Goal: Communication & Community: Ask a question

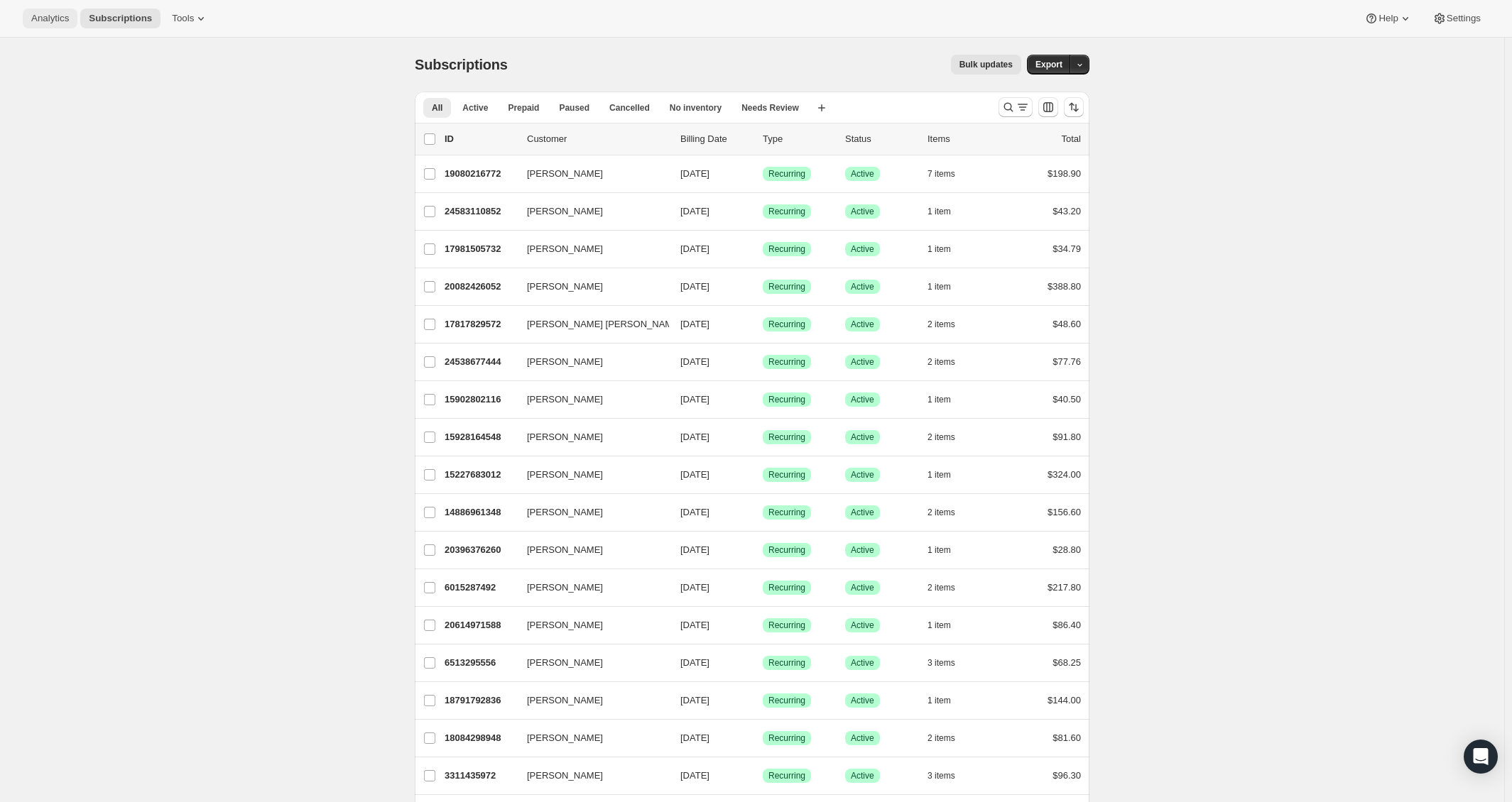
click at [59, 16] on span "Analytics" at bounding box center [50, 18] width 38 height 11
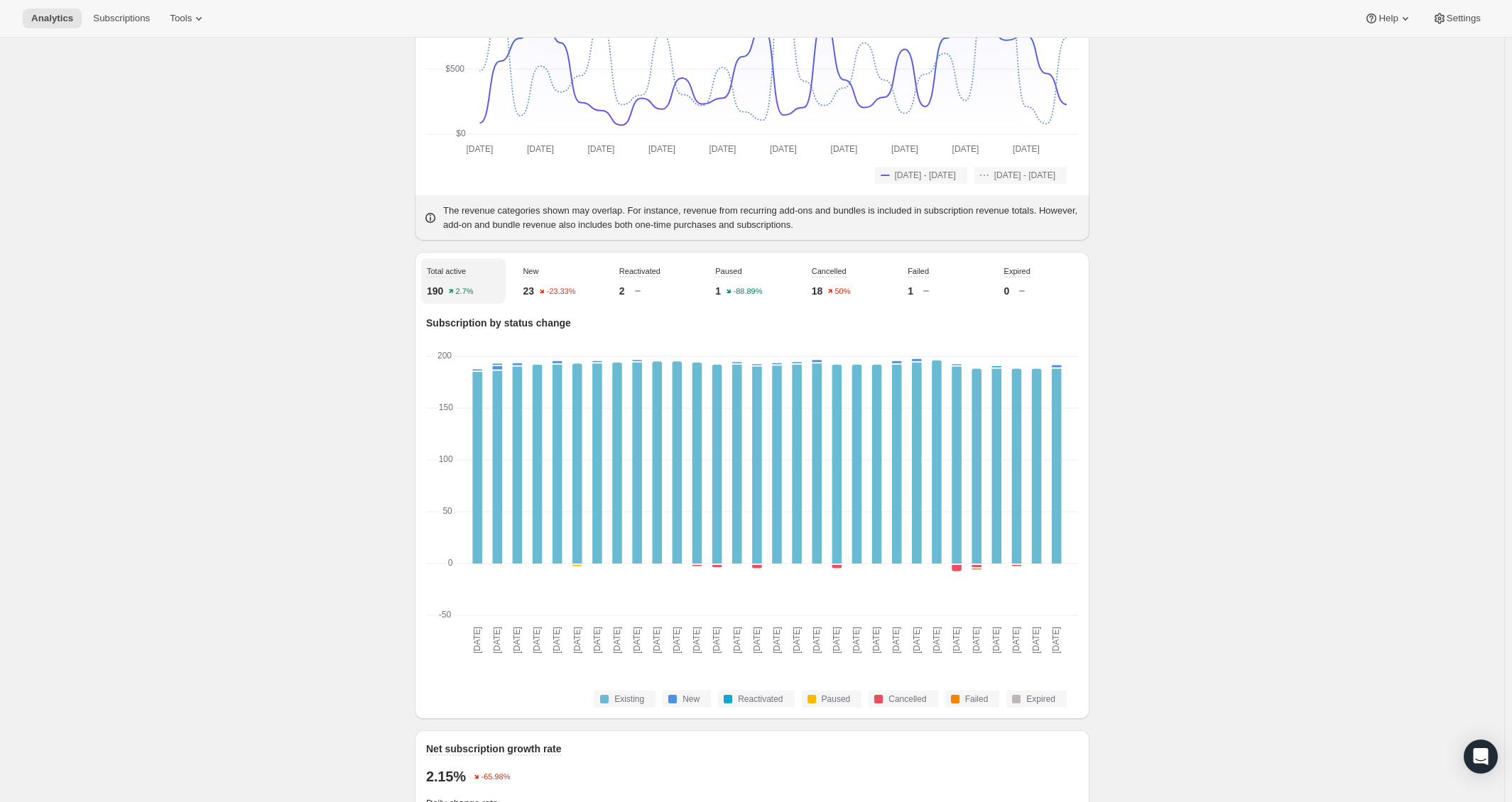
scroll to position [426, 0]
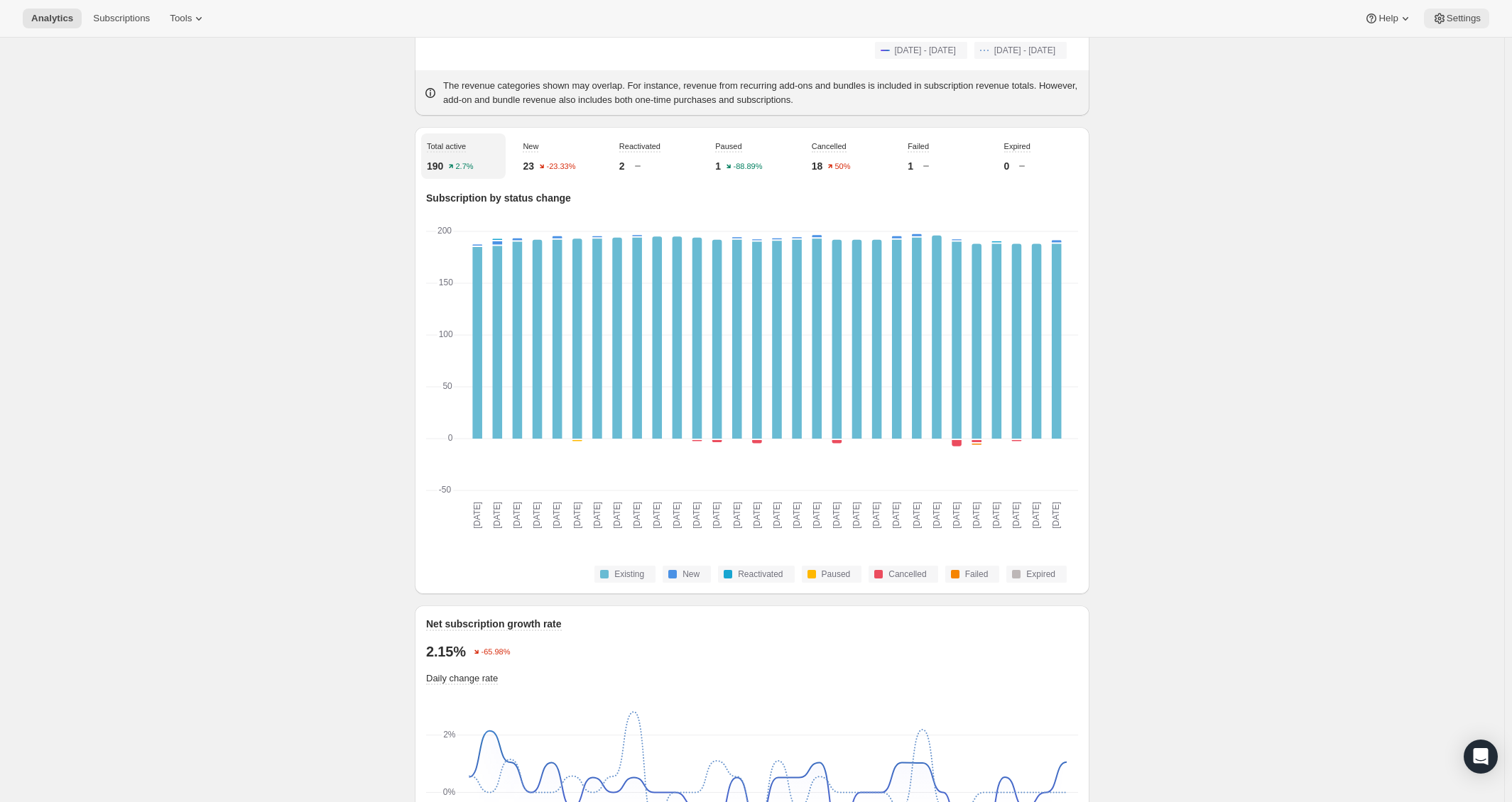
click at [1461, 20] on span "Settings" at bounding box center [1464, 18] width 34 height 11
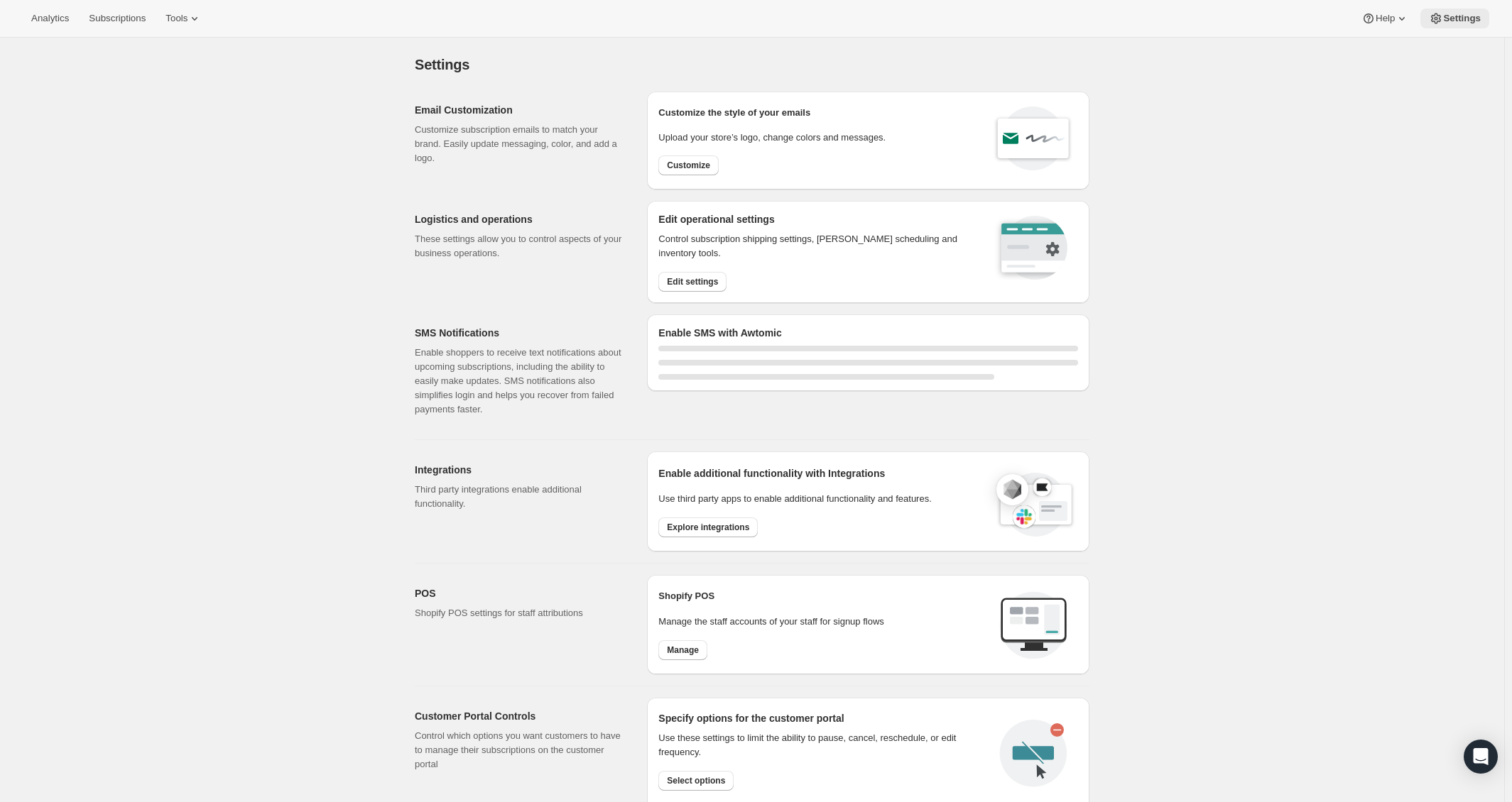
select select "22:00"
select select "07:00"
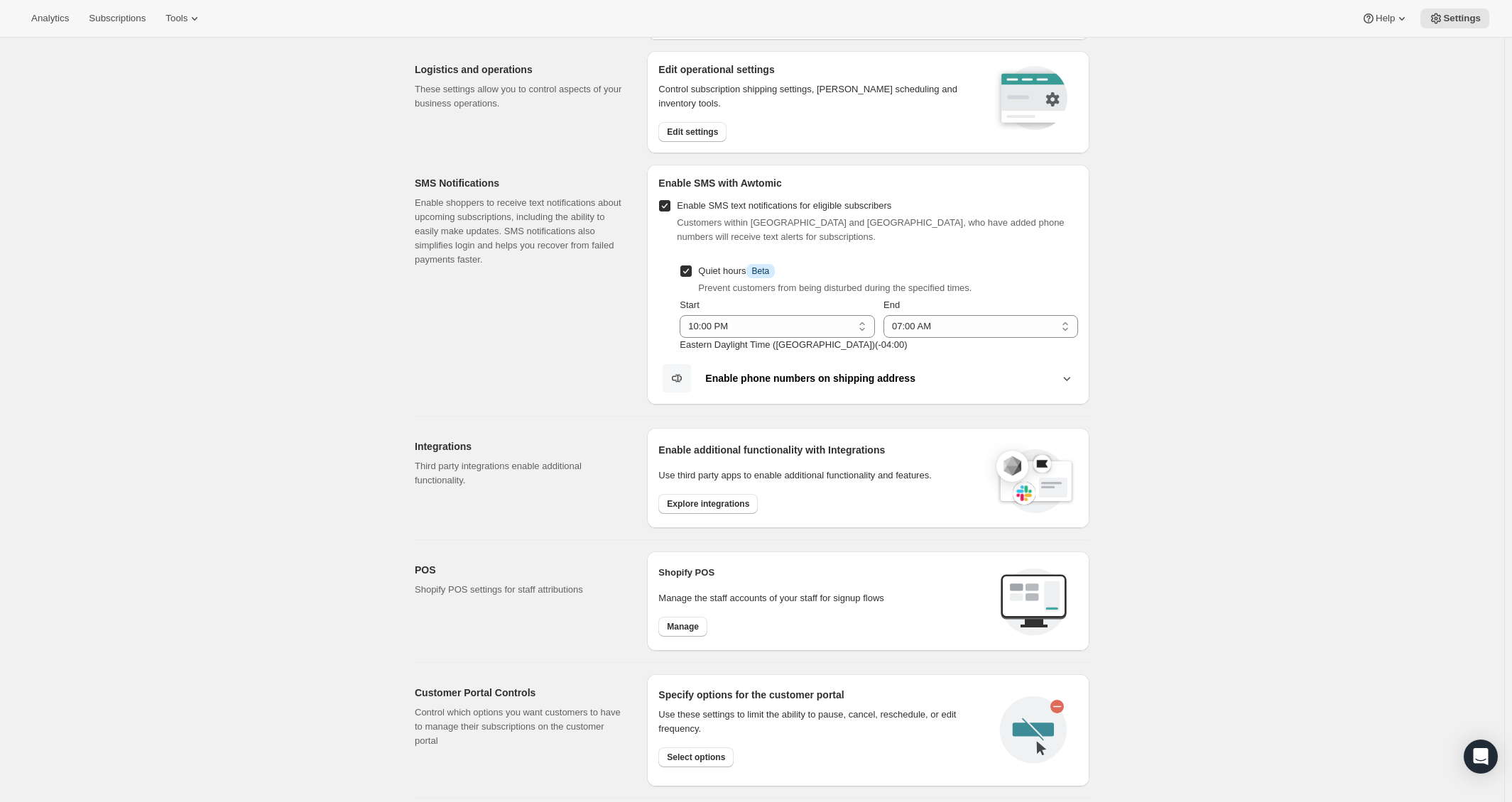
scroll to position [133, 0]
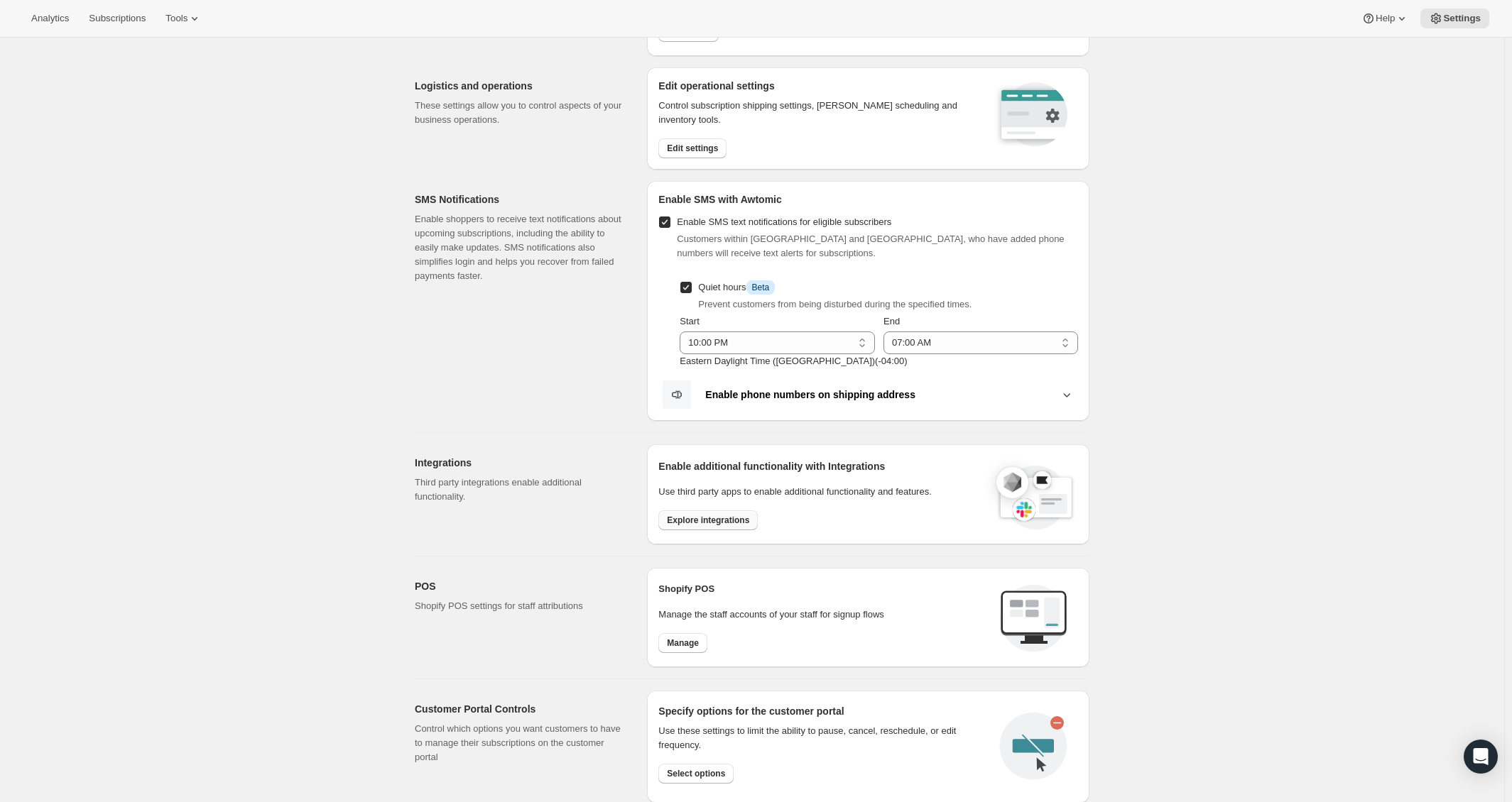
click at [726, 522] on span "Explore integrations" at bounding box center [708, 520] width 82 height 11
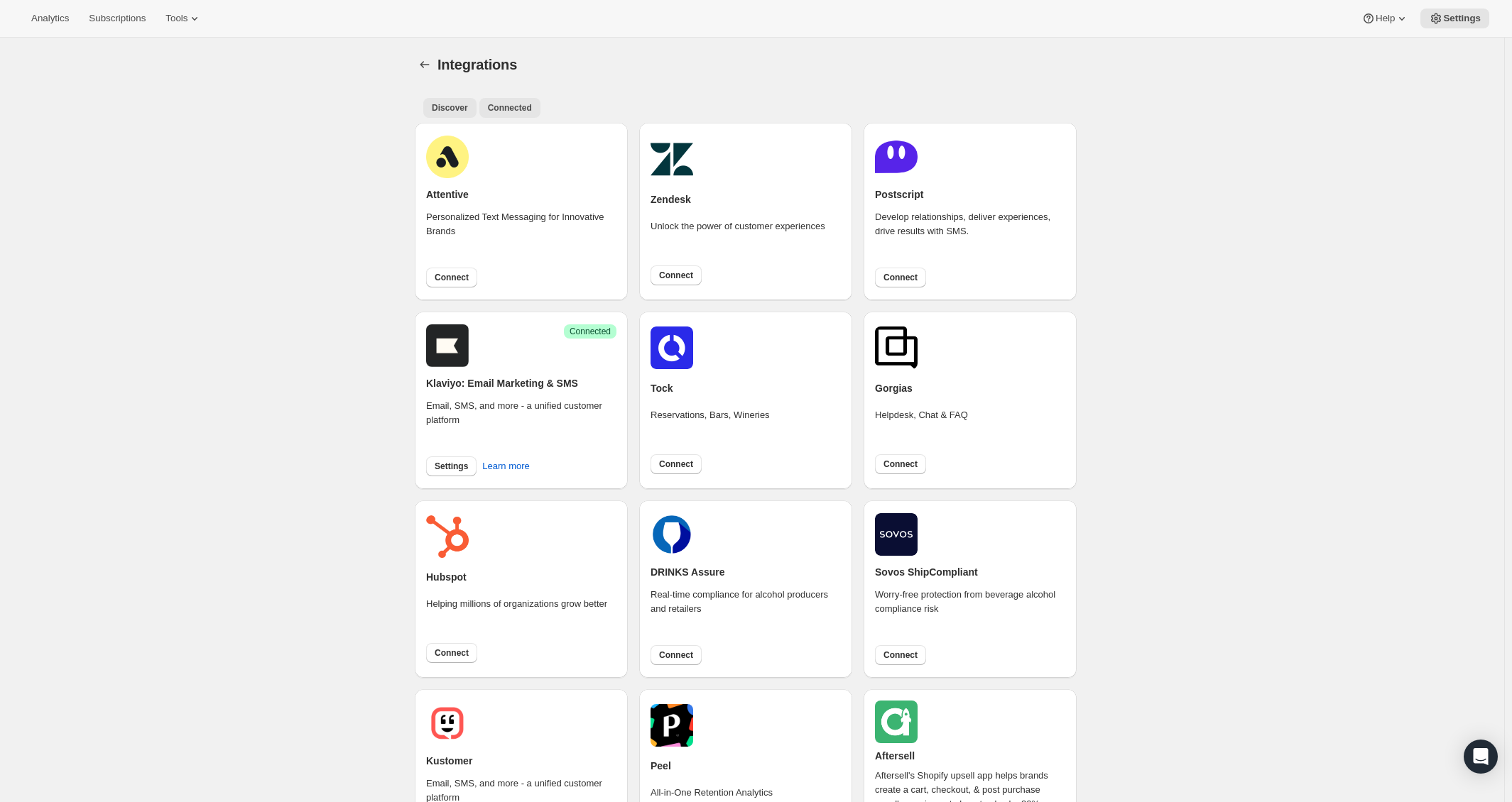
click at [540, 105] on button "Connected" at bounding box center [510, 108] width 61 height 20
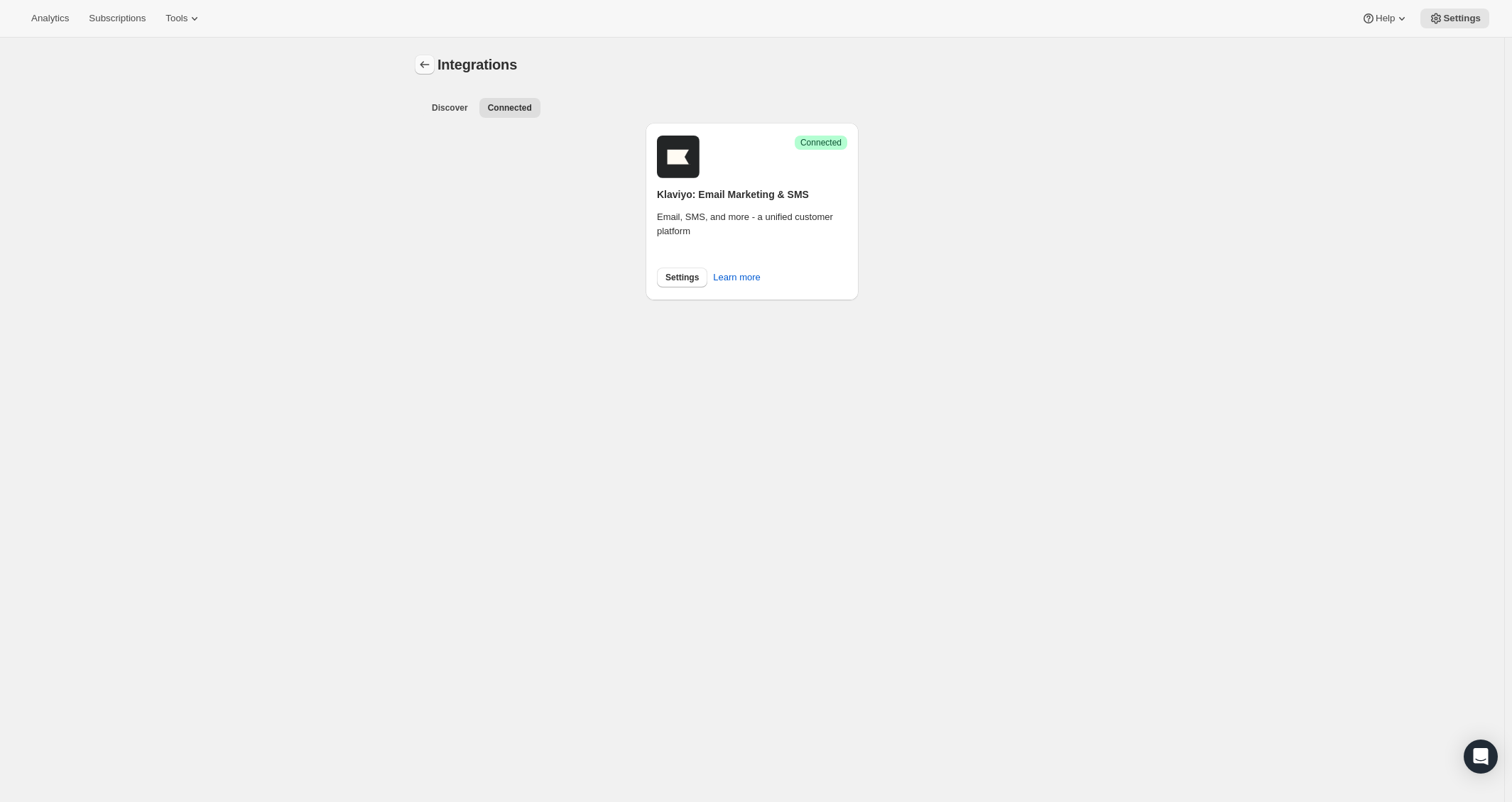
click at [422, 61] on icon "Settings" at bounding box center [424, 64] width 15 height 15
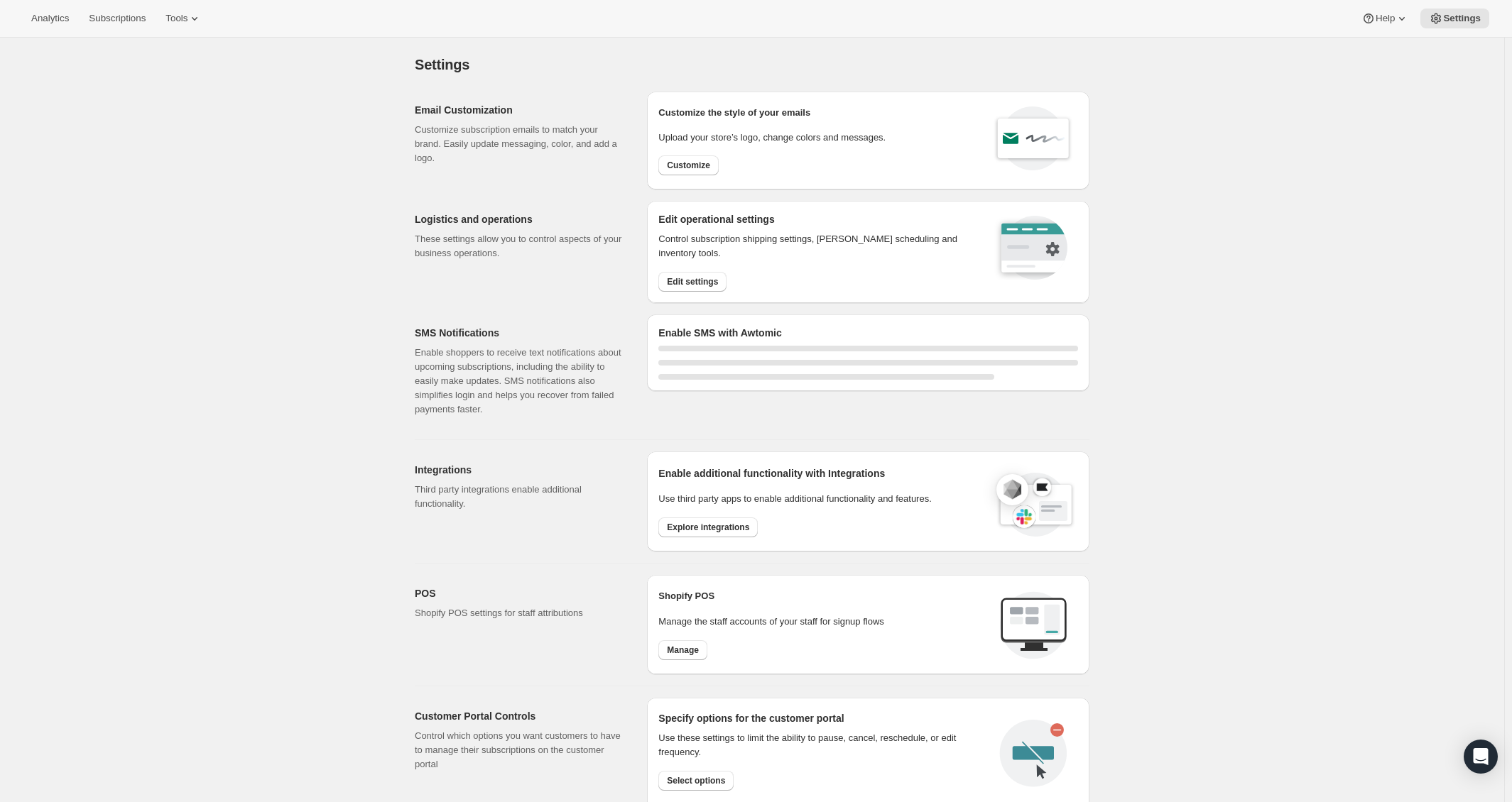
select select "22:00"
select select "07:00"
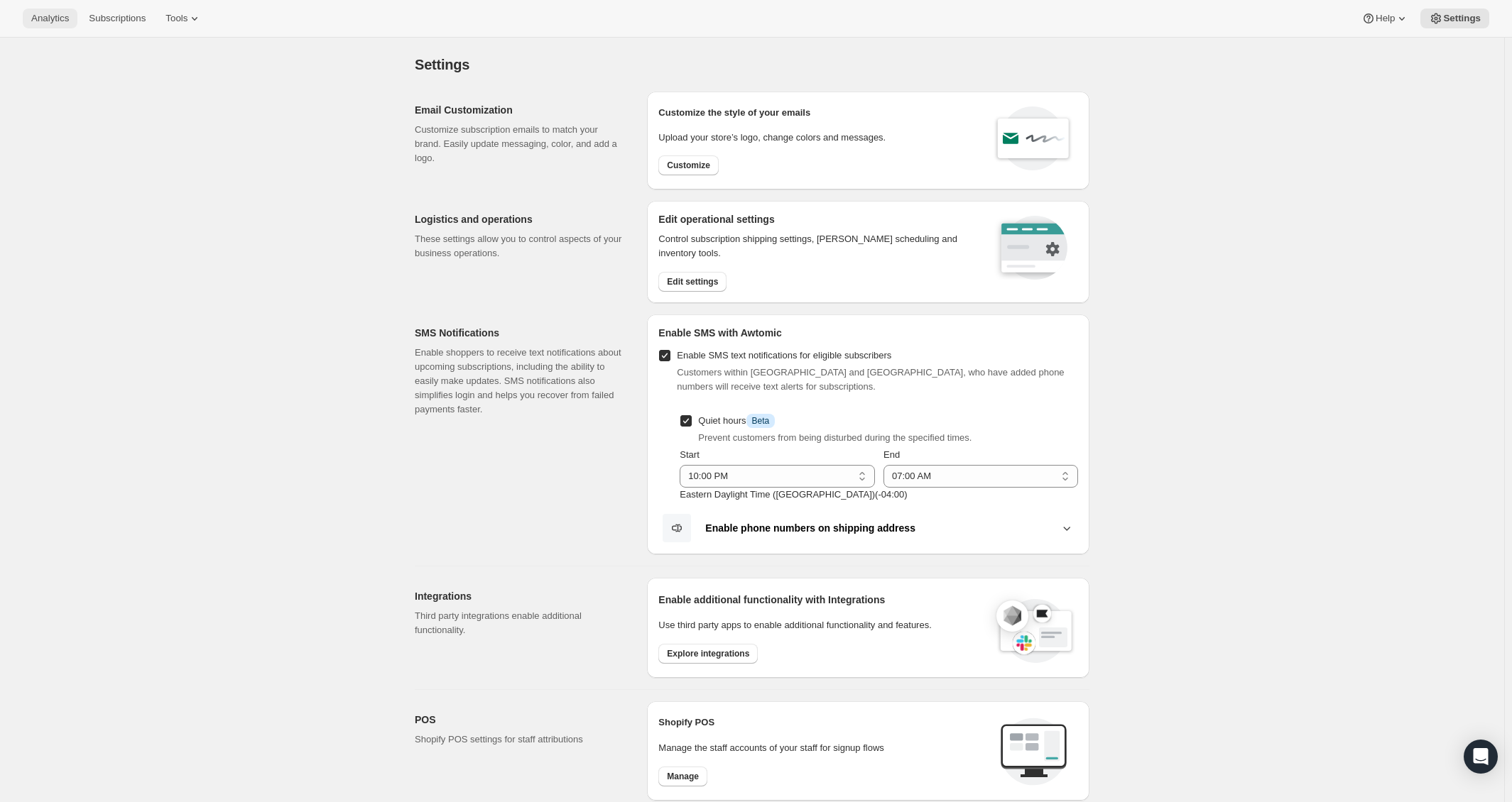
click at [32, 16] on span "Analytics" at bounding box center [50, 18] width 38 height 11
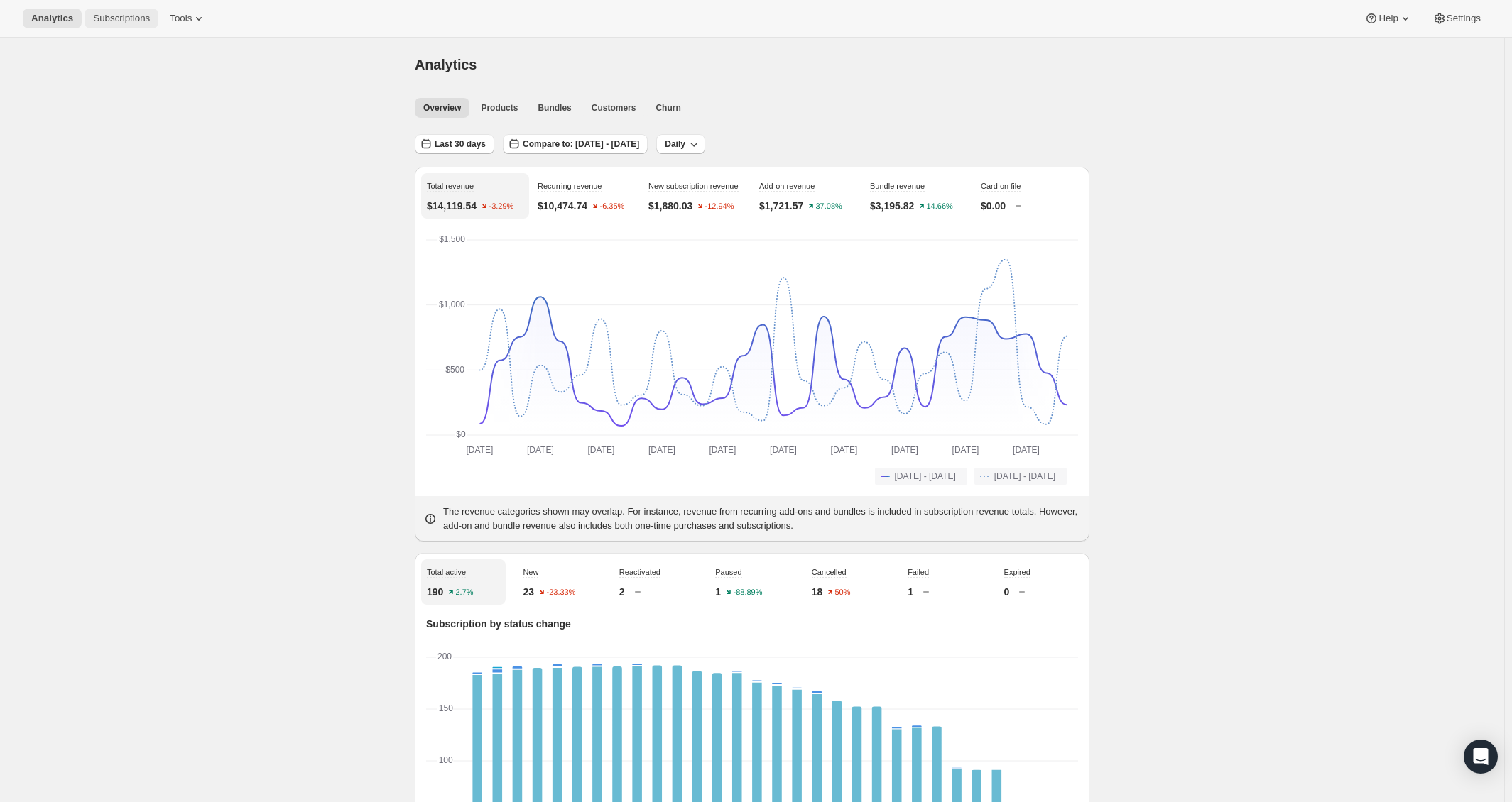
click at [120, 19] on span "Subscriptions" at bounding box center [121, 18] width 56 height 11
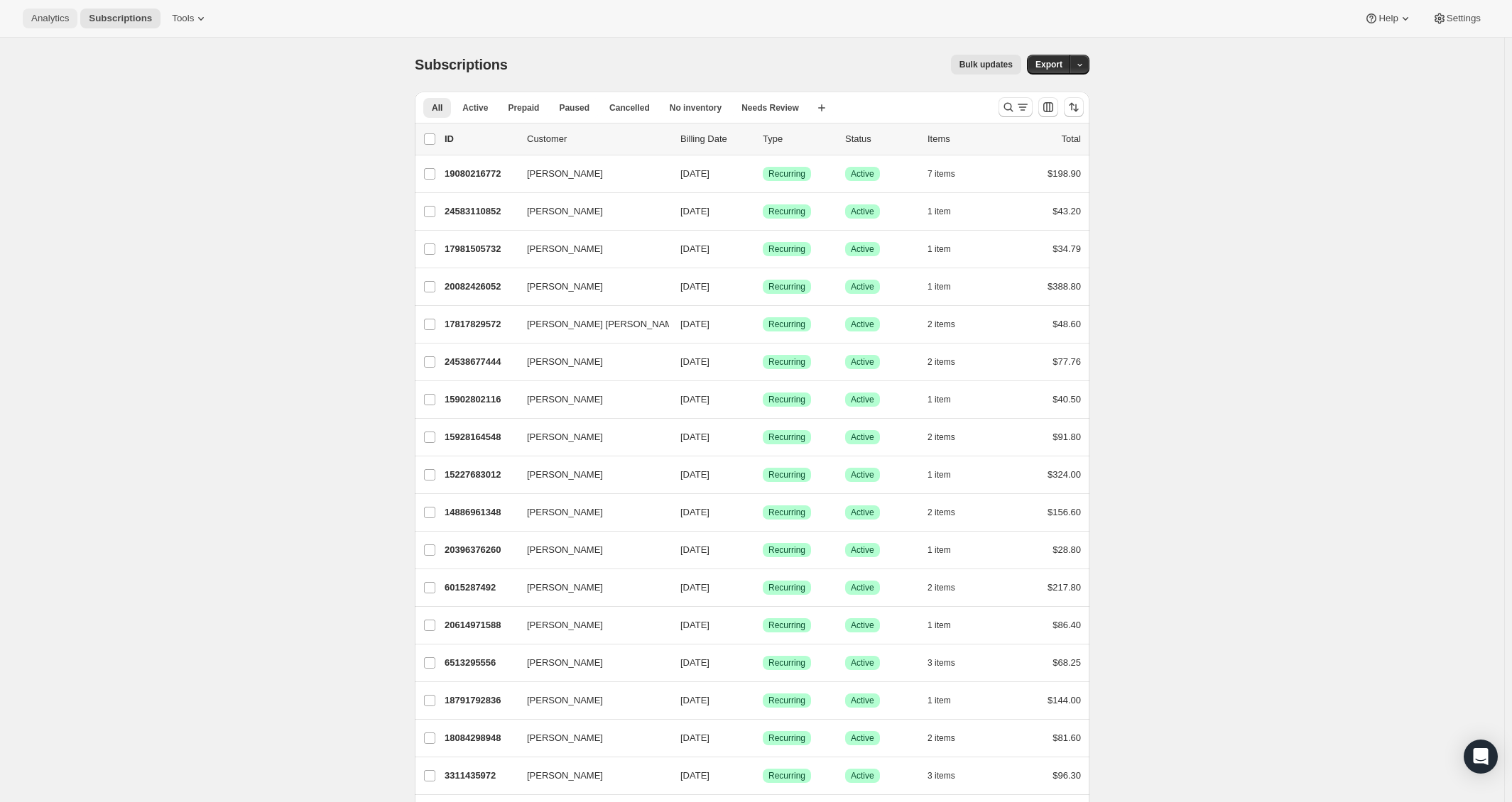
click at [59, 15] on span "Analytics" at bounding box center [50, 18] width 38 height 11
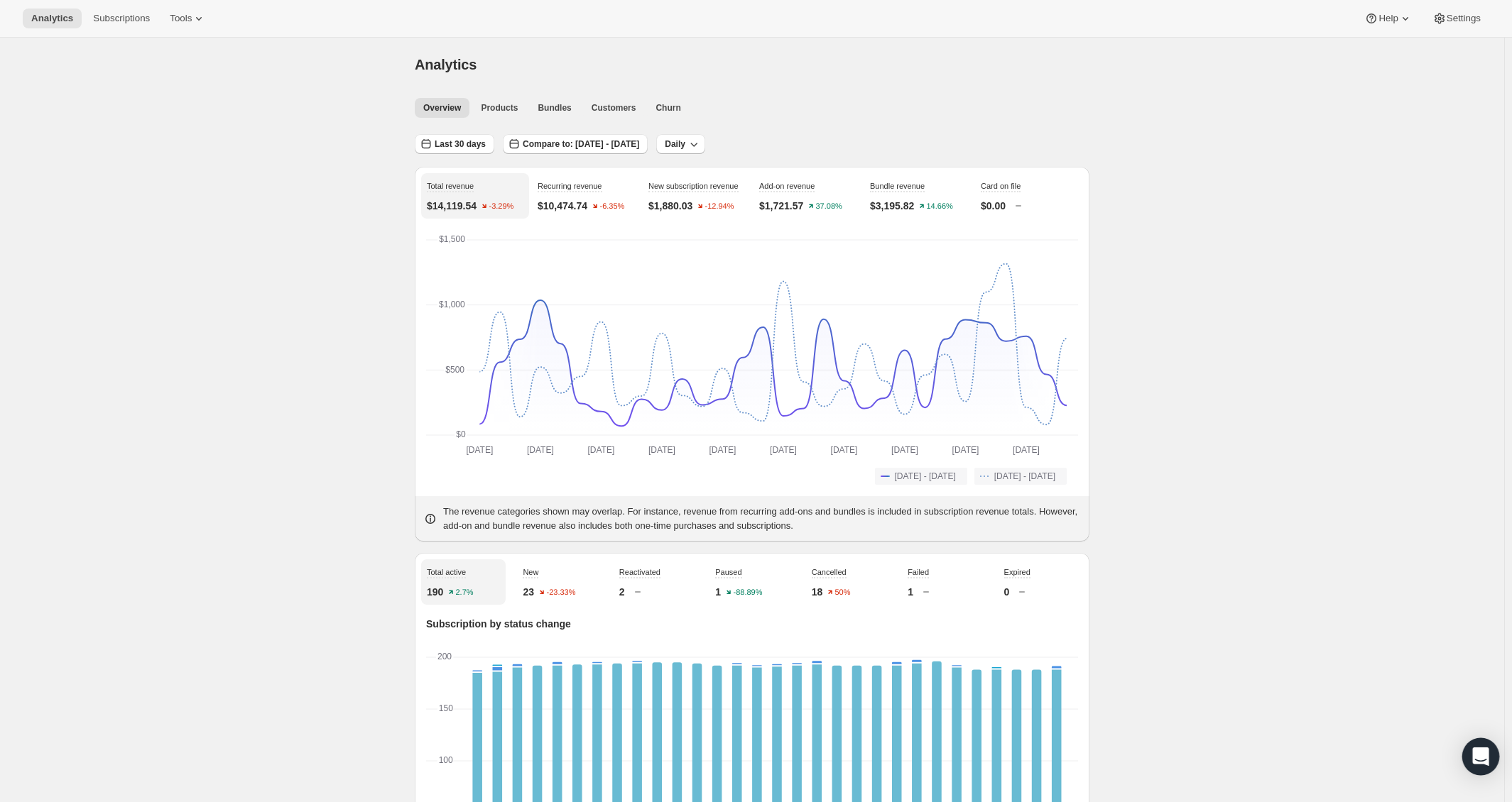
click at [1476, 766] on div "Open Intercom Messenger" at bounding box center [1481, 758] width 38 height 38
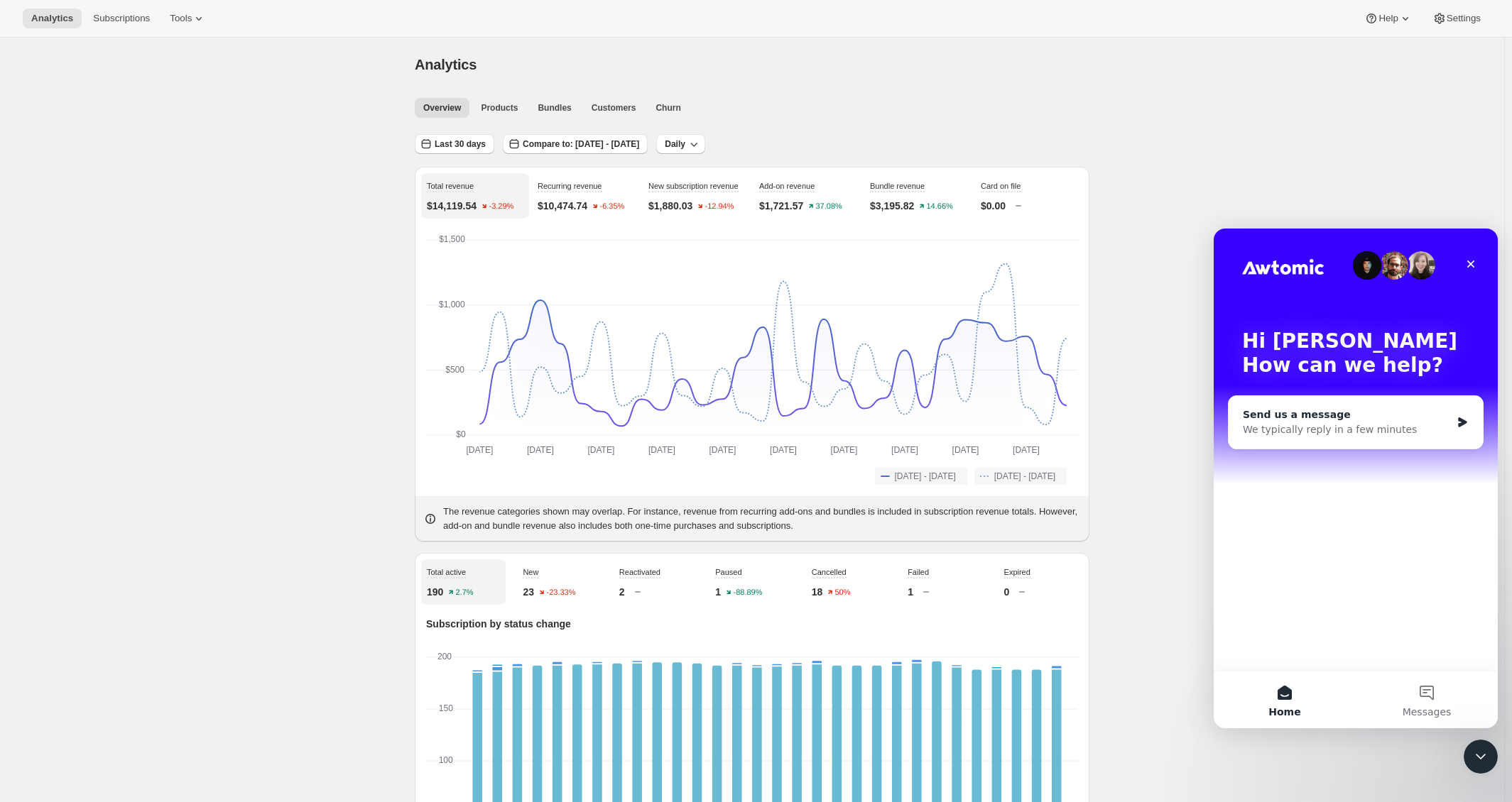
click at [1414, 430] on div "We typically reply in a few minutes" at bounding box center [1346, 429] width 208 height 15
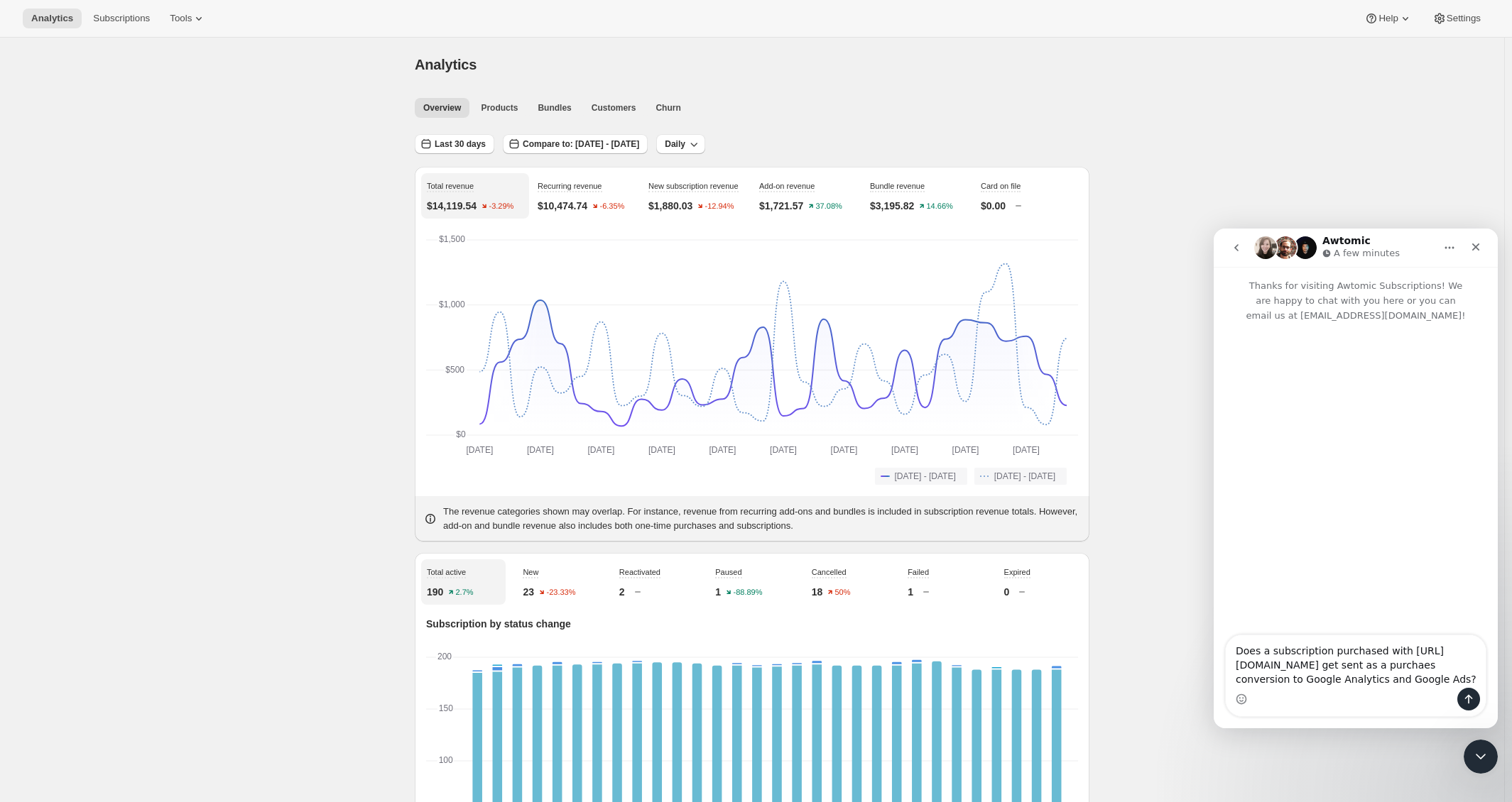
type textarea "Does a subscription purchased with [URL][DOMAIN_NAME] get sent as a purchase co…"
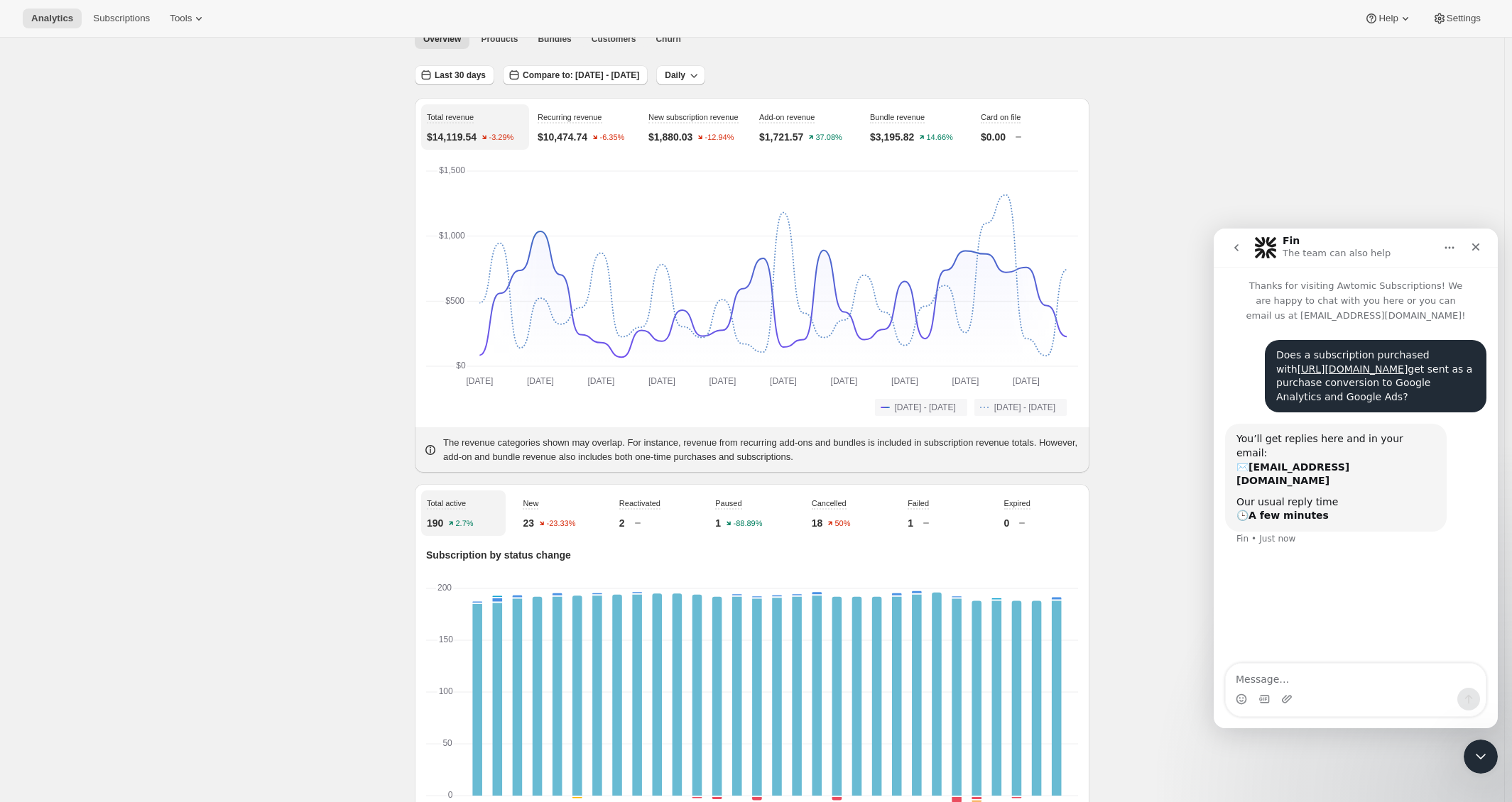
scroll to position [71, 0]
drag, startPoint x: 1355, startPoint y: 709, endPoint x: 1332, endPoint y: 666, distance: 48.8
click at [1326, 668] on div "Thanks for visiting Awtomic Subscriptions! We are happy to chat with you here o…" at bounding box center [1355, 498] width 284 height 462
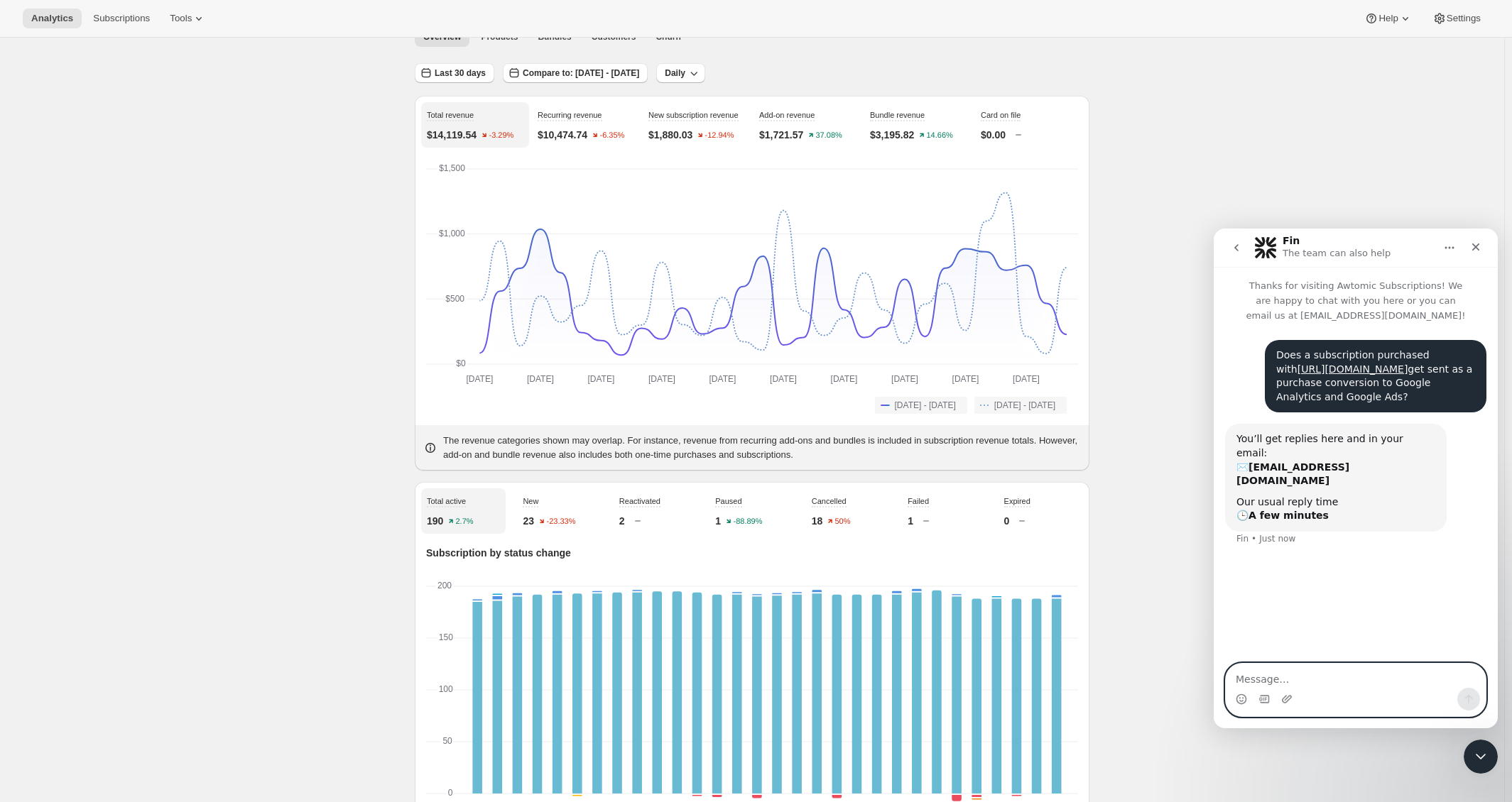
click at [1327, 679] on textarea "Message…" at bounding box center [1355, 675] width 260 height 24
click at [1323, 679] on textarea "Message…" at bounding box center [1355, 675] width 260 height 24
type textarea "What need to be setup to make sure this is working? I see Klaviyo connected and…"
